Goal: Task Accomplishment & Management: Use online tool/utility

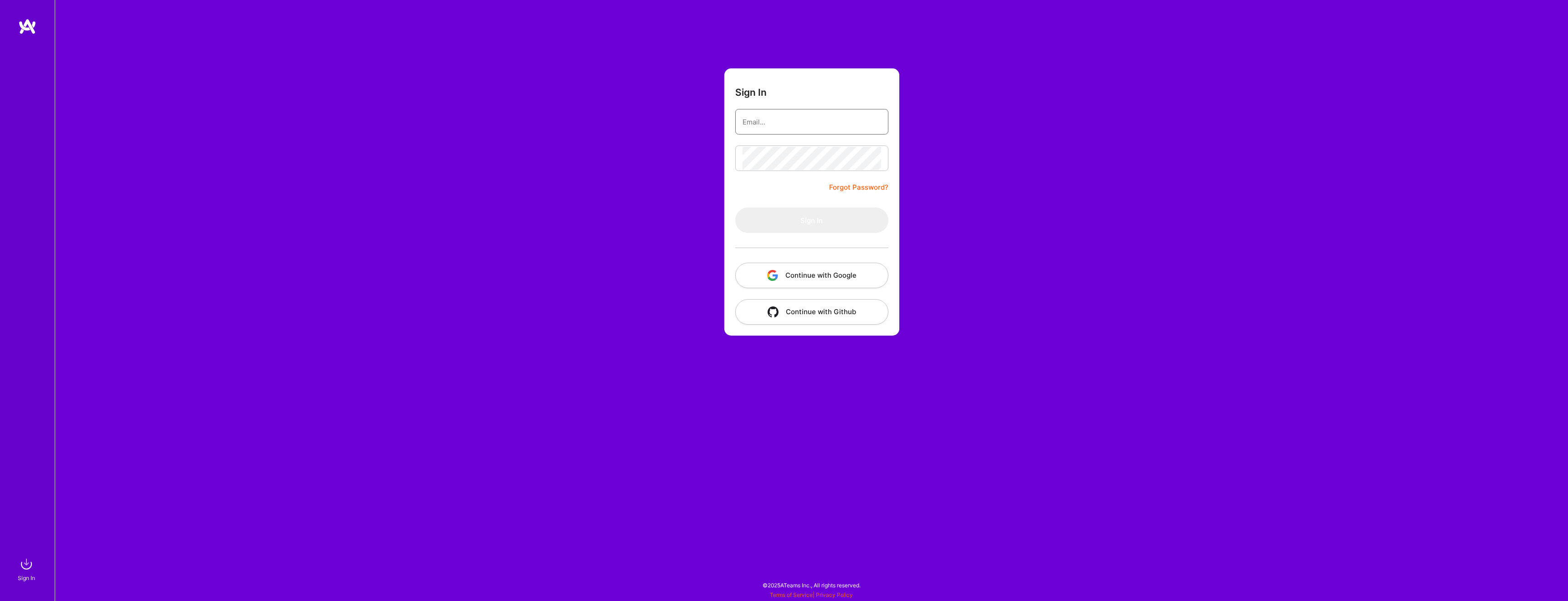
click at [804, 112] on input "email" at bounding box center [812, 122] width 139 height 23
type input "[EMAIL_ADDRESS][DOMAIN_NAME]"
click at [807, 216] on button "Sign In" at bounding box center [812, 220] width 153 height 26
click at [847, 320] on div "Sign In [EMAIL_ADDRESS][DOMAIN_NAME] Forgot Password? Sign In Continue with Goo…" at bounding box center [811, 300] width 1513 height 601
click at [901, 355] on div "Sign In [EMAIL_ADDRESS][DOMAIN_NAME] Forgot Password? Sign In Continue with Goo…" at bounding box center [811, 300] width 1513 height 601
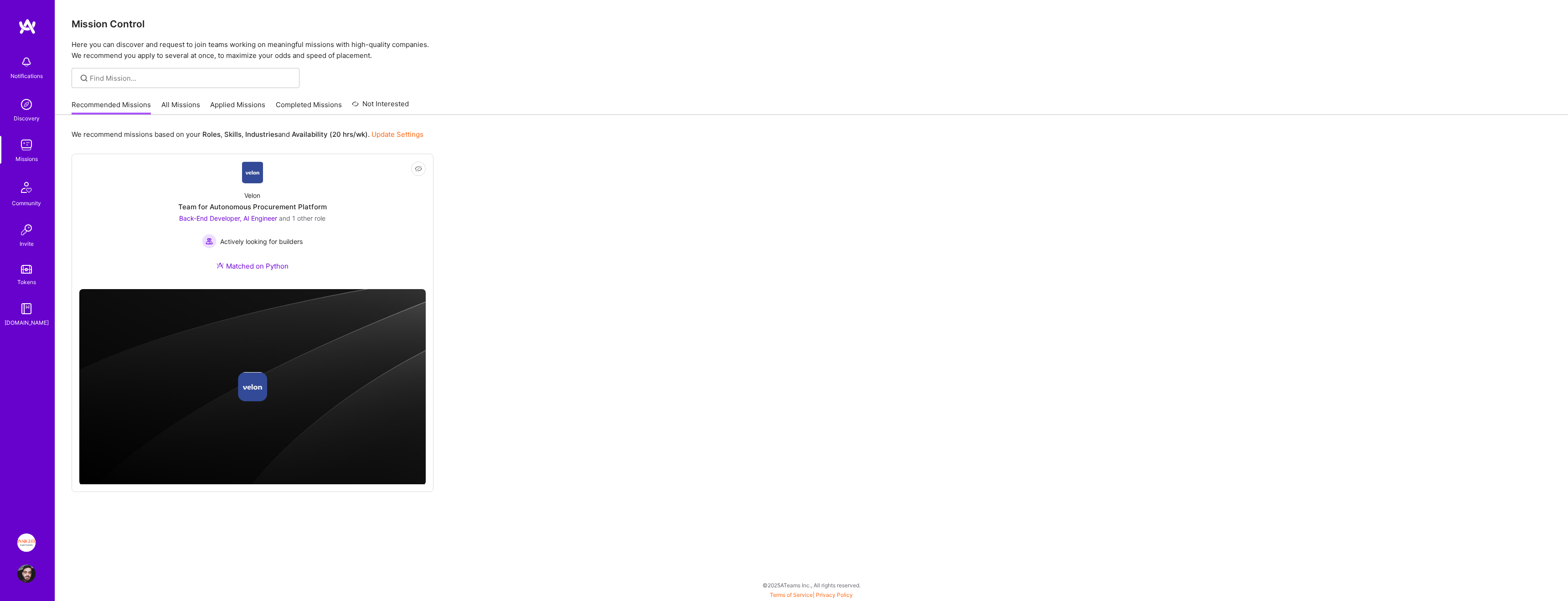
click at [194, 88] on div "Mission Control Here you can discover and request to join teams working on mean…" at bounding box center [811, 300] width 1513 height 601
click at [223, 104] on link "Applied Missions" at bounding box center [237, 107] width 55 height 15
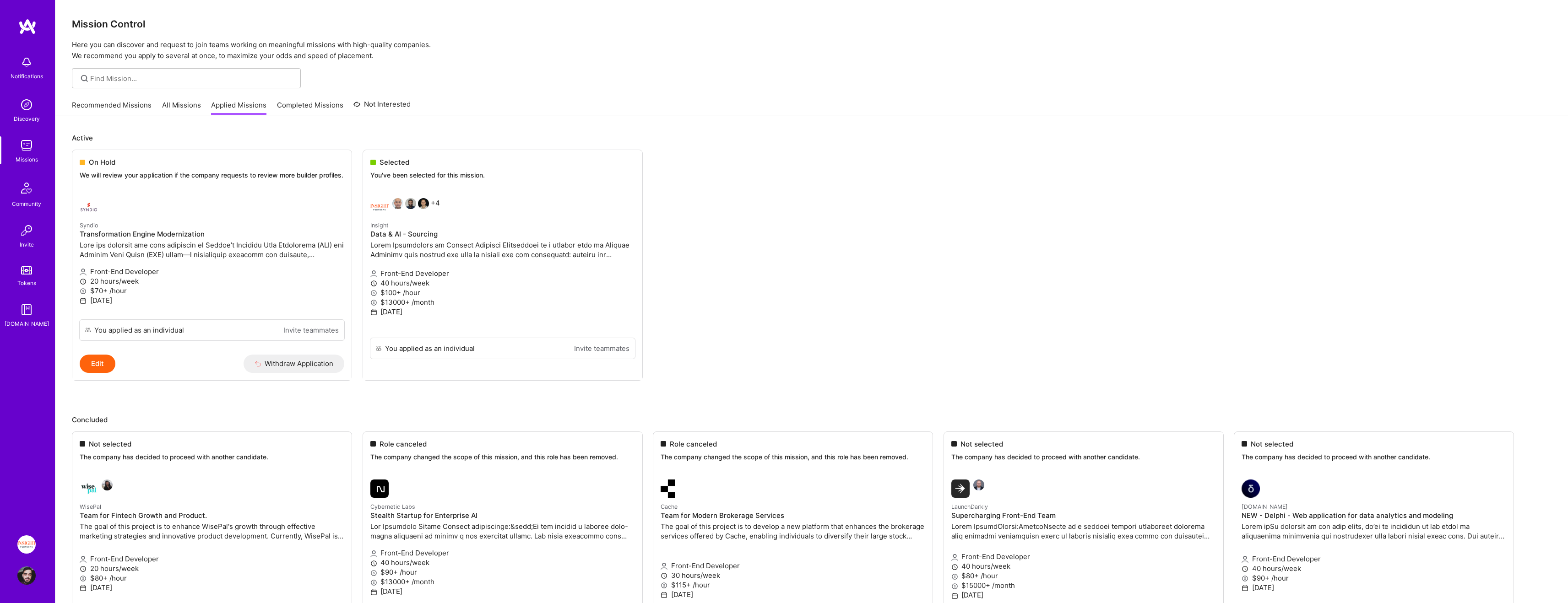
click at [28, 542] on img at bounding box center [26, 544] width 18 height 18
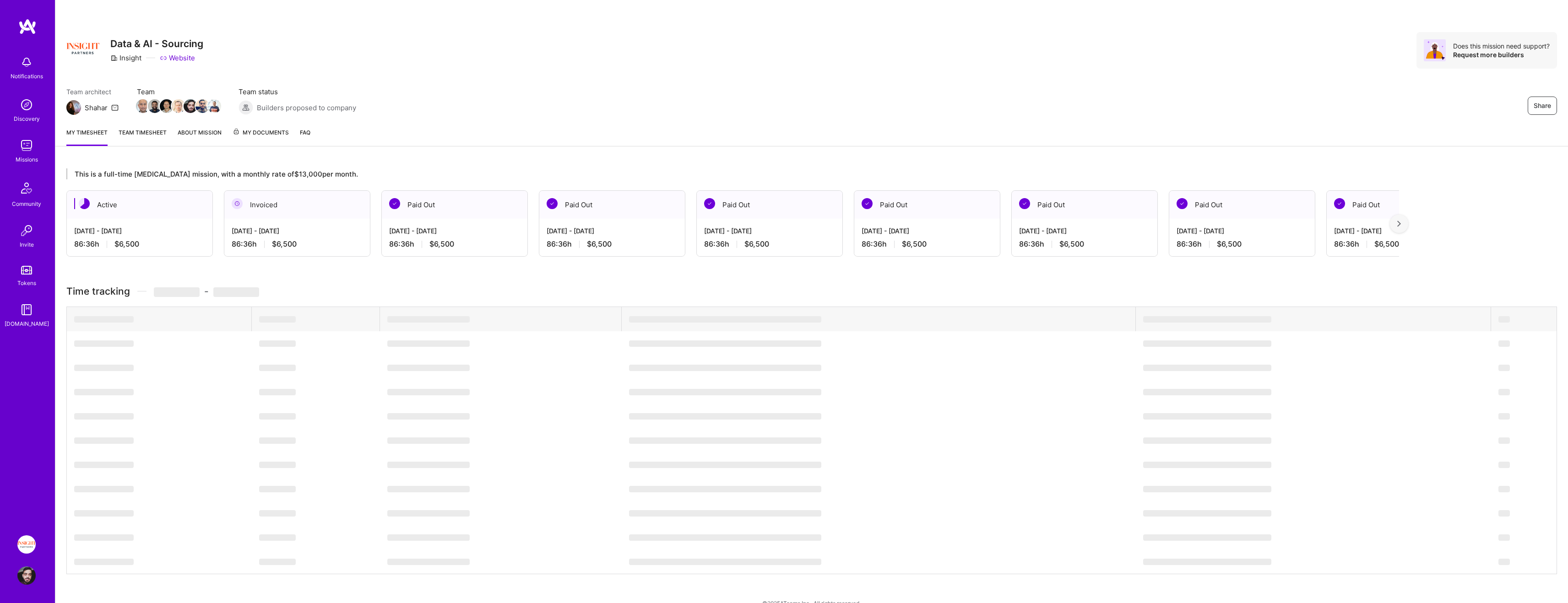
click at [31, 136] on img at bounding box center [26, 145] width 18 height 18
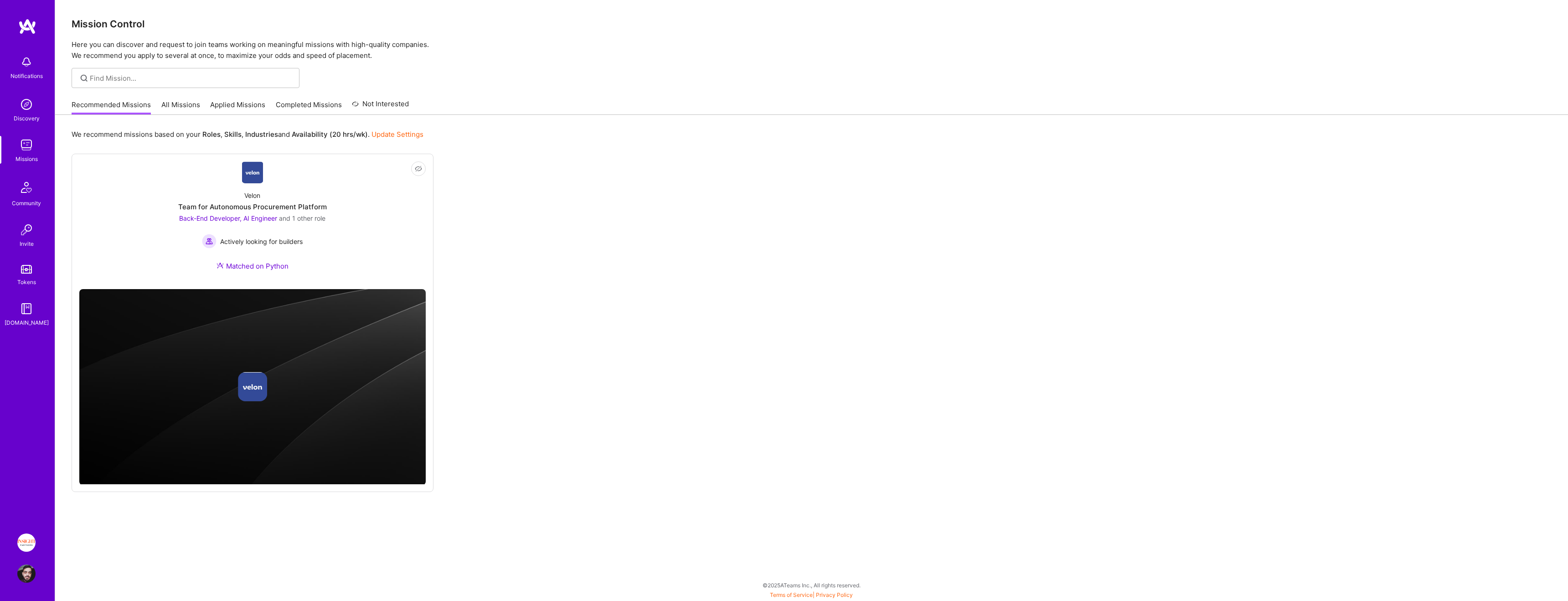
click at [245, 104] on link "Applied Missions" at bounding box center [237, 107] width 55 height 15
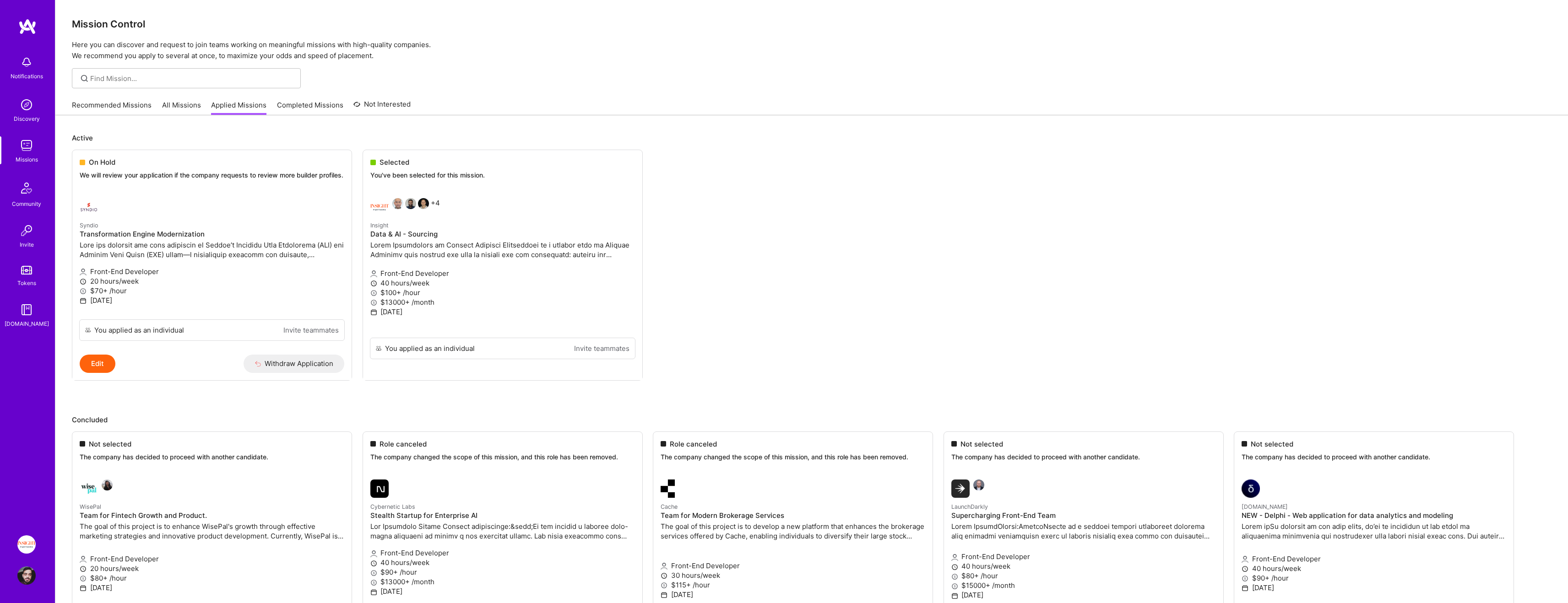
click at [196, 98] on div "Recommended Missions All Missions Applied Missions Completed Missions Not Inter…" at bounding box center [241, 105] width 339 height 20
click at [199, 106] on link "All Missions" at bounding box center [182, 108] width 39 height 15
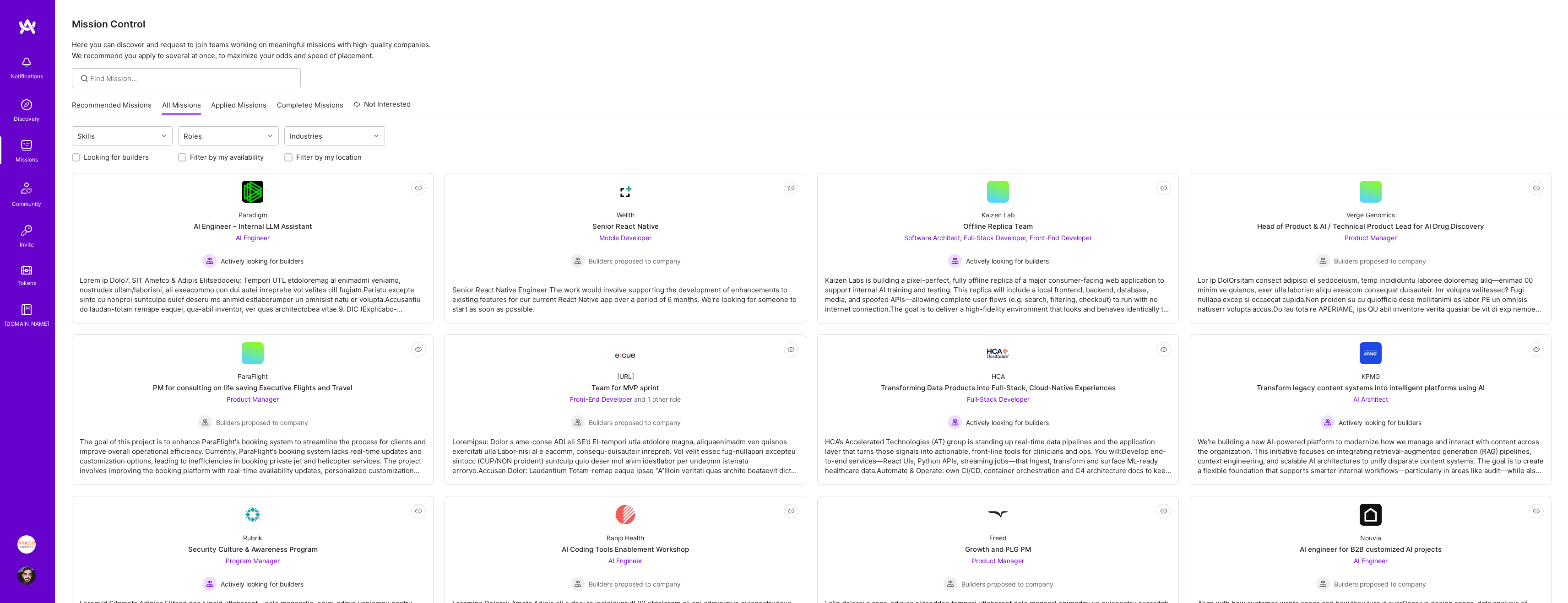
click at [142, 153] on label "Looking for builders" at bounding box center [116, 157] width 65 height 10
click at [80, 155] on input "Looking for builders" at bounding box center [77, 158] width 6 height 6
checkbox input "true"
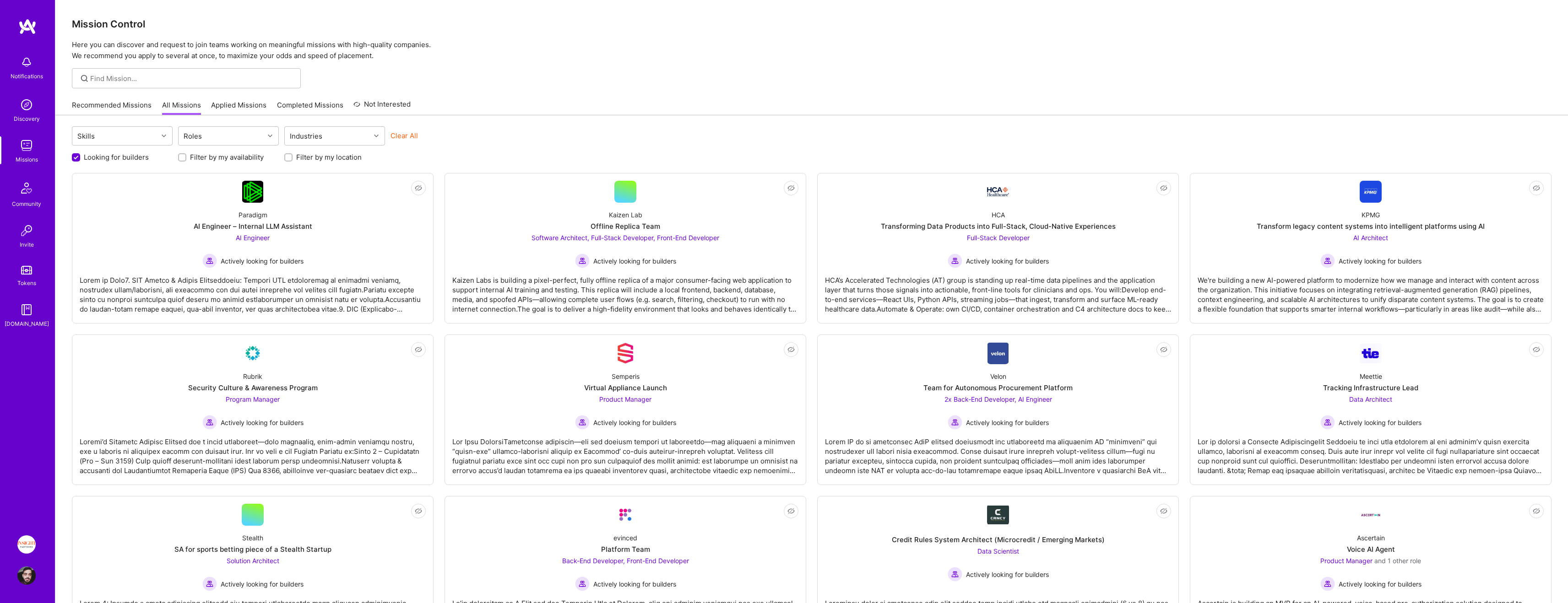
click at [331, 156] on label "Filter by my location" at bounding box center [328, 157] width 65 height 10
click at [293, 156] on input "Filter by my location" at bounding box center [289, 158] width 6 height 6
checkbox input "true"
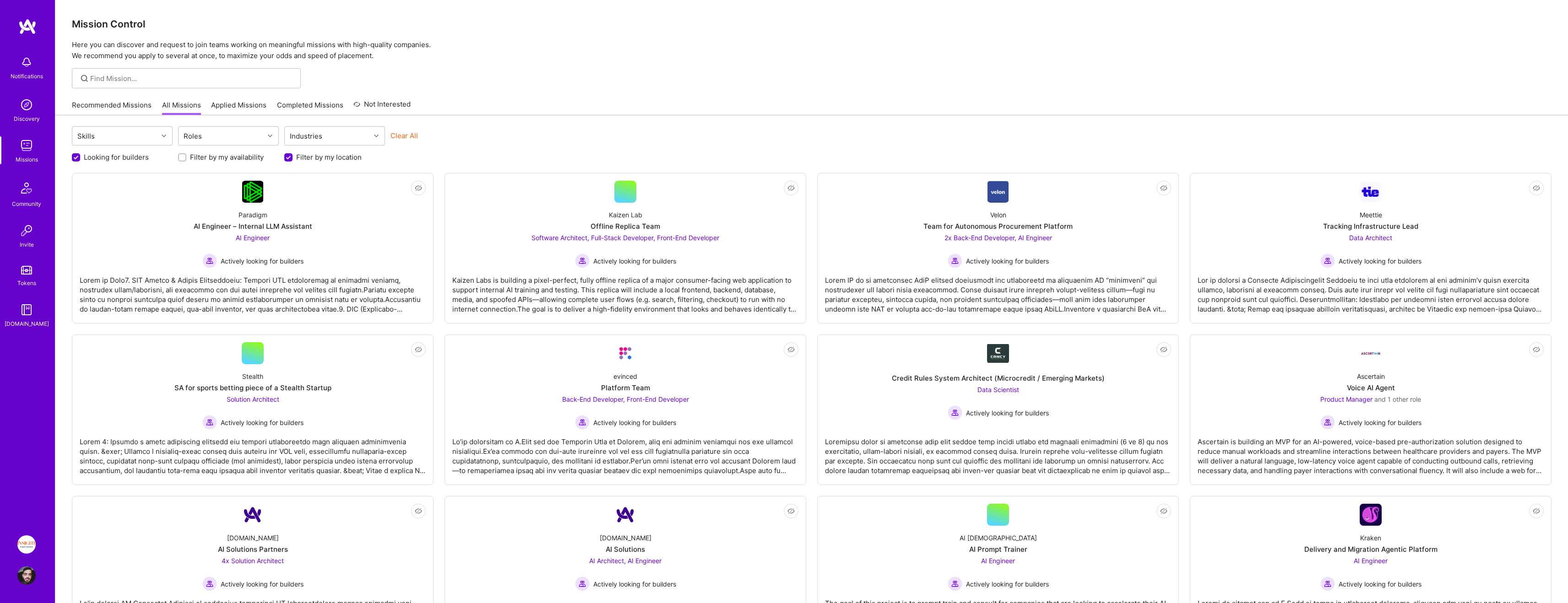
click at [239, 157] on label "Filter by my availability" at bounding box center [227, 157] width 74 height 10
click at [186, 157] on input "Filter by my availability" at bounding box center [183, 158] width 6 height 6
checkbox input "true"
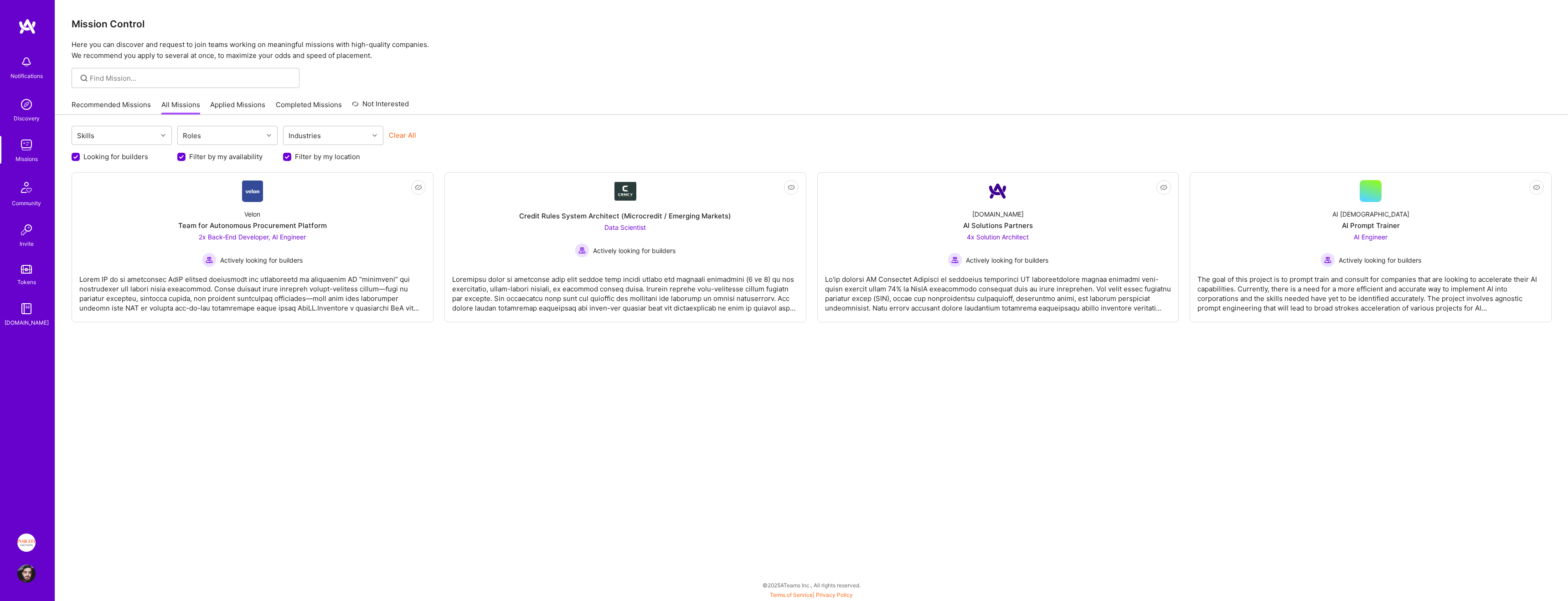
click at [394, 442] on div "Skills Roles Industries Clear All Looking for builders Filter by my availabilit…" at bounding box center [811, 355] width 1513 height 480
